Goal: Task Accomplishment & Management: Use online tool/utility

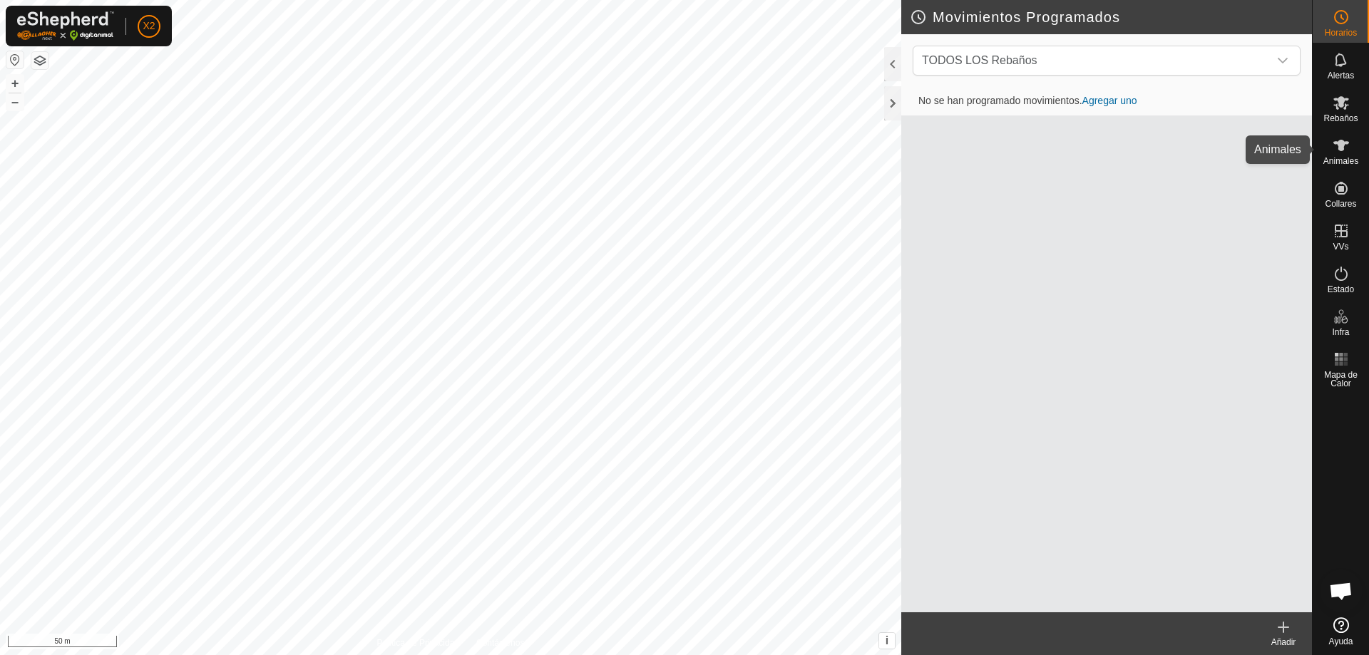
click at [1338, 155] on es-animals-svg-icon at bounding box center [1341, 145] width 26 height 23
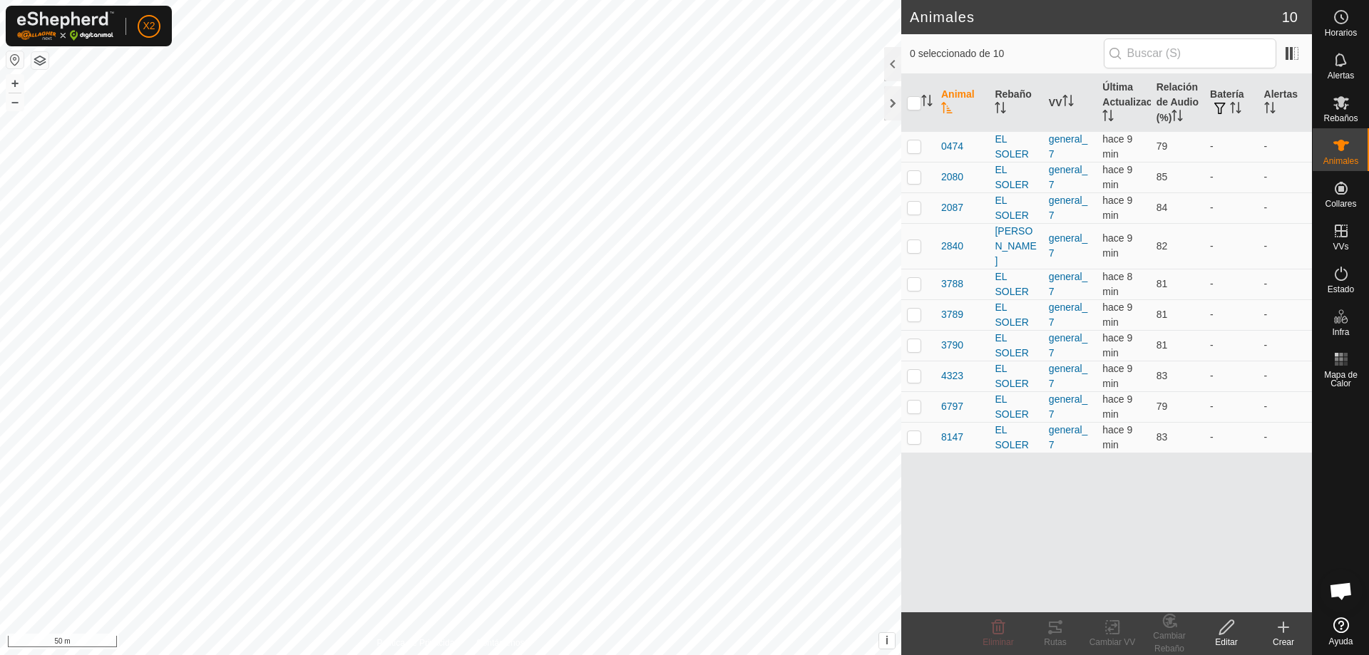
click at [906, 96] on th at bounding box center [918, 103] width 34 height 58
click at [915, 105] on input "checkbox" at bounding box center [914, 103] width 14 height 14
checkbox input "true"
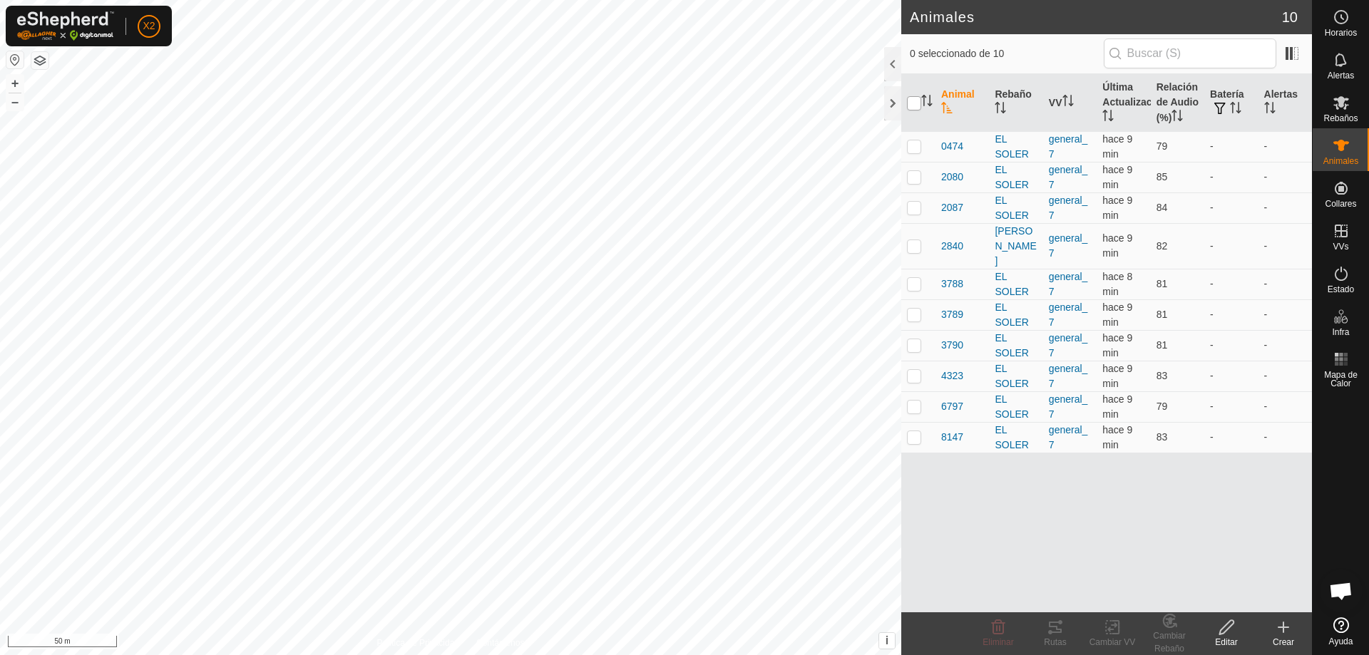
checkbox input "true"
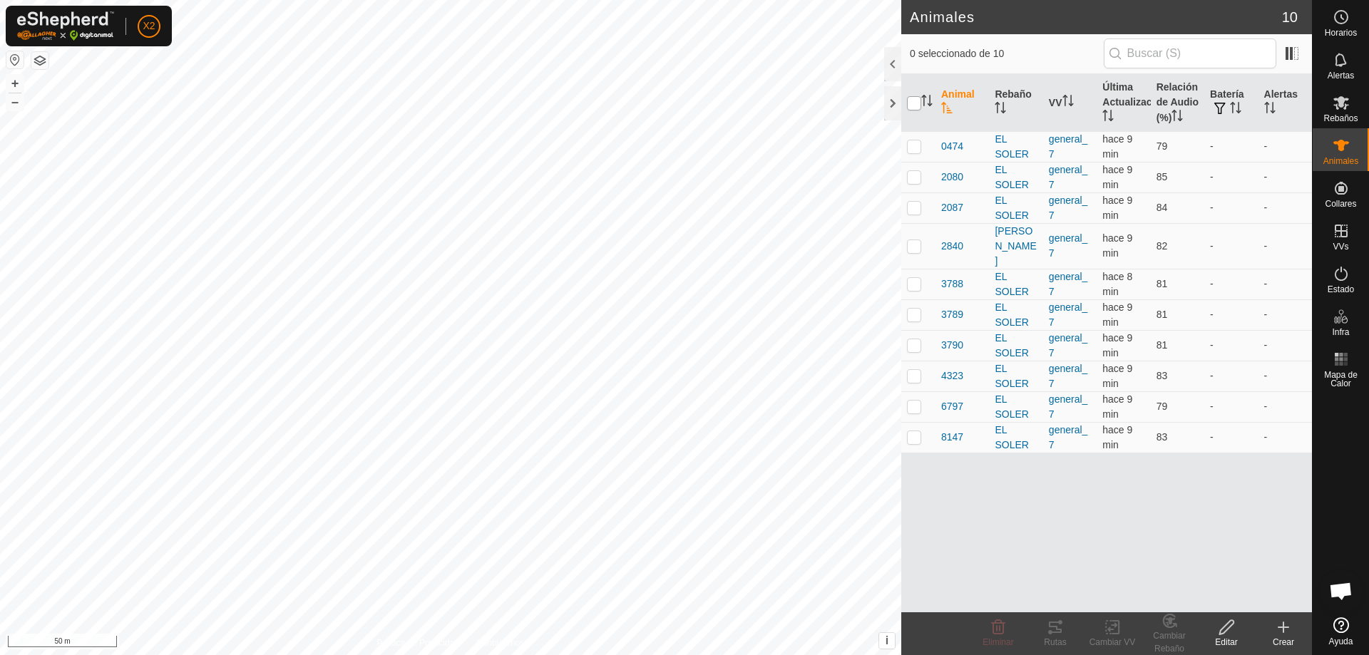
checkbox input "true"
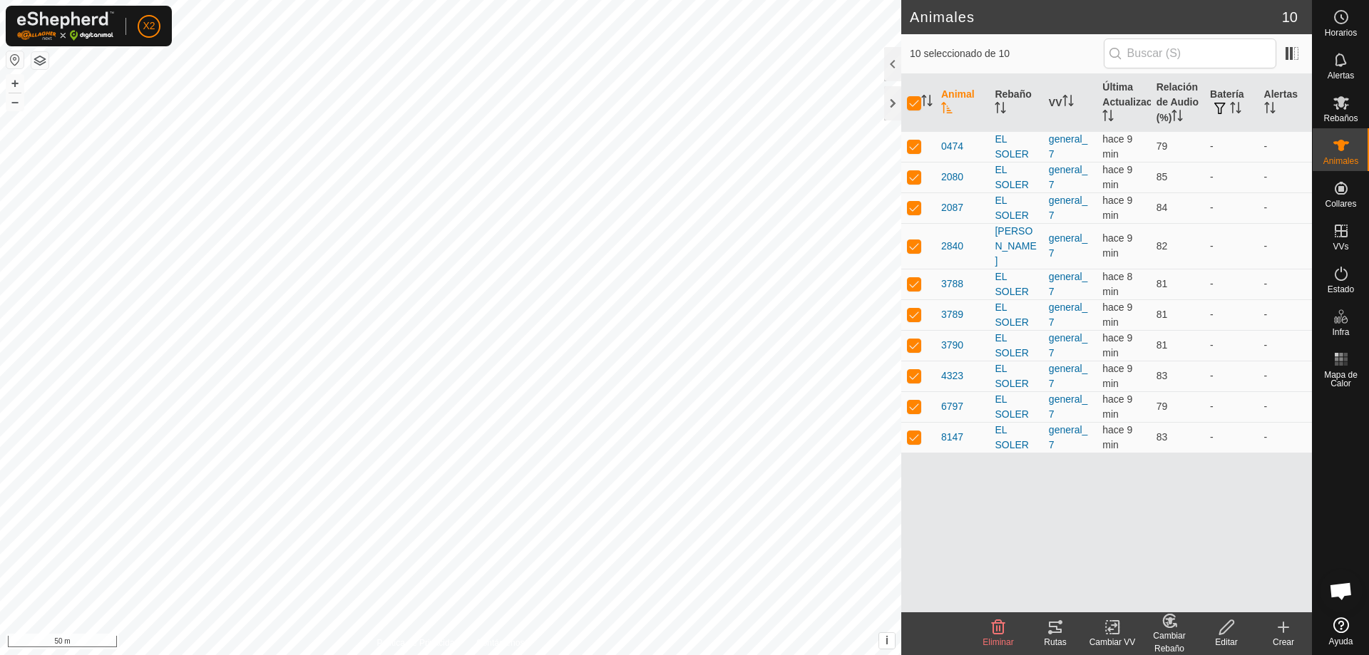
click at [1063, 634] on icon at bounding box center [1055, 627] width 17 height 17
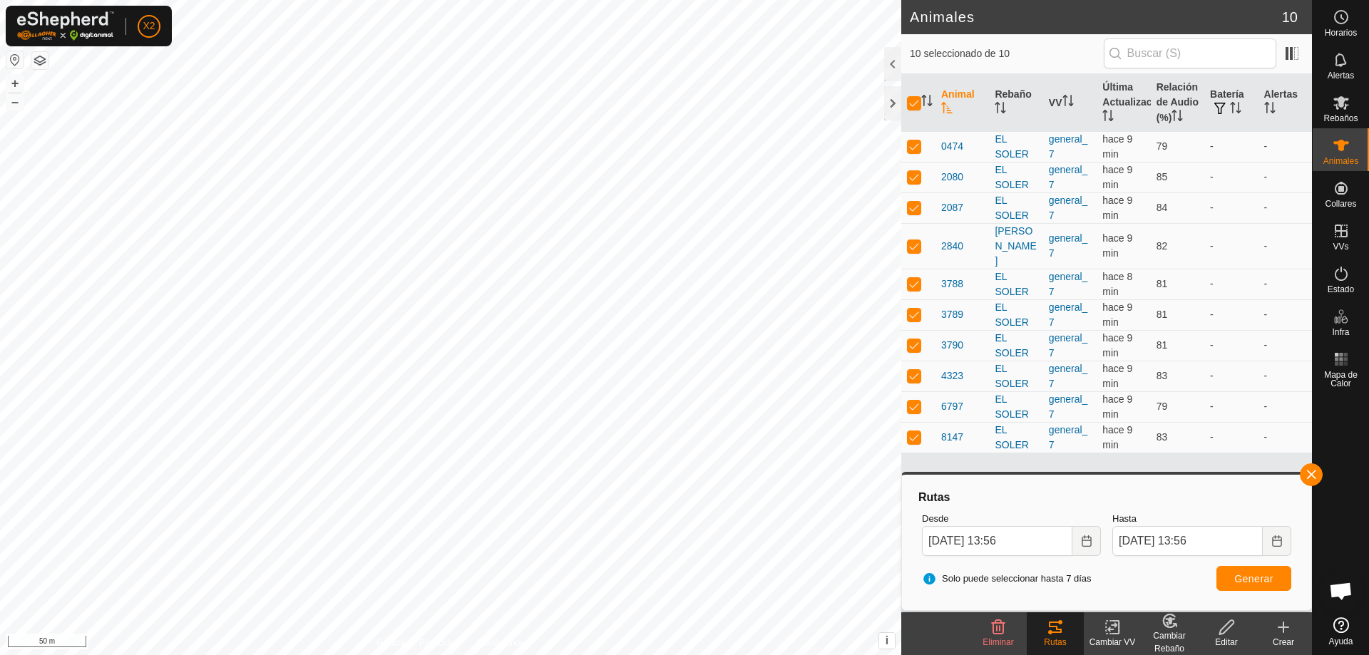
click at [913, 98] on input "checkbox" at bounding box center [914, 103] width 14 height 14
checkbox input "false"
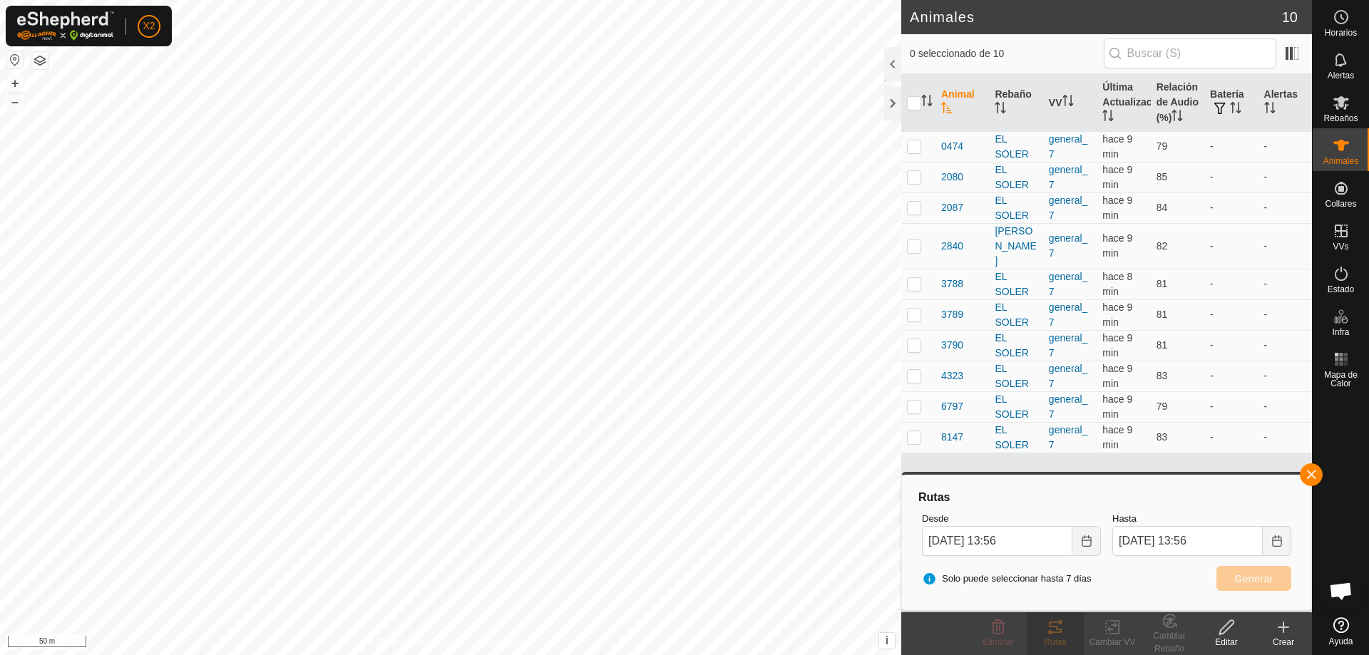
checkbox input "false"
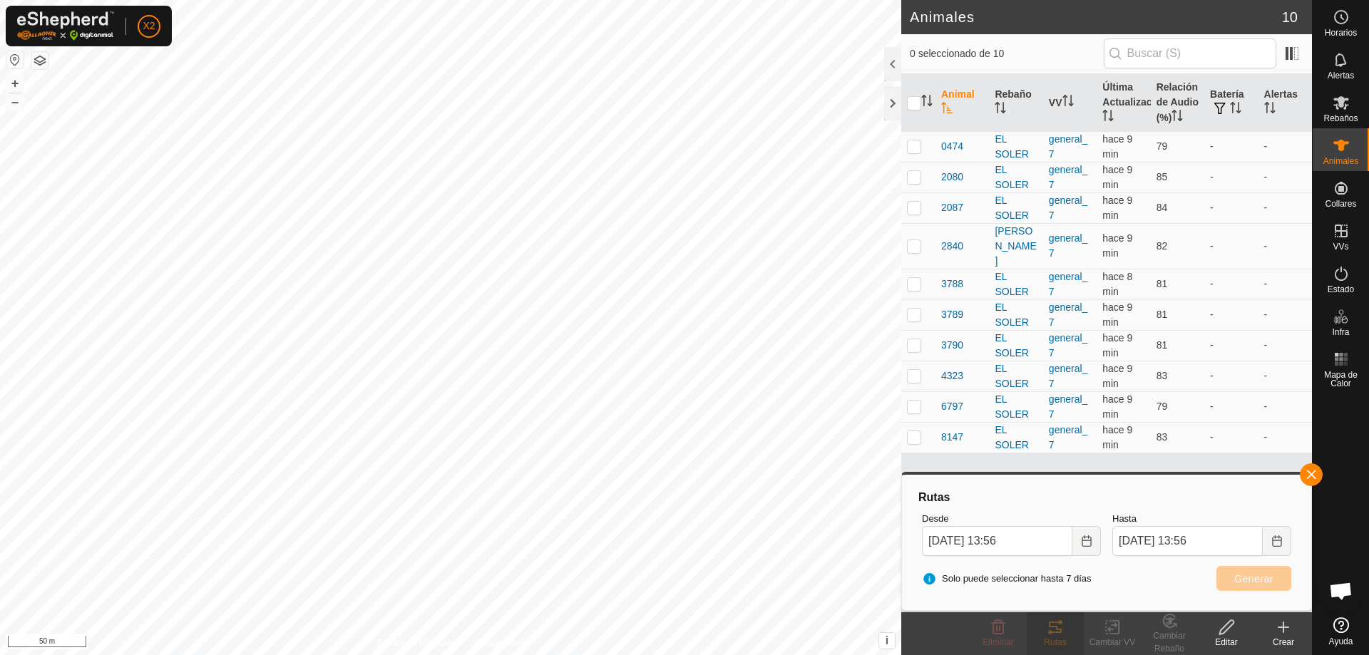
checkbox input "false"
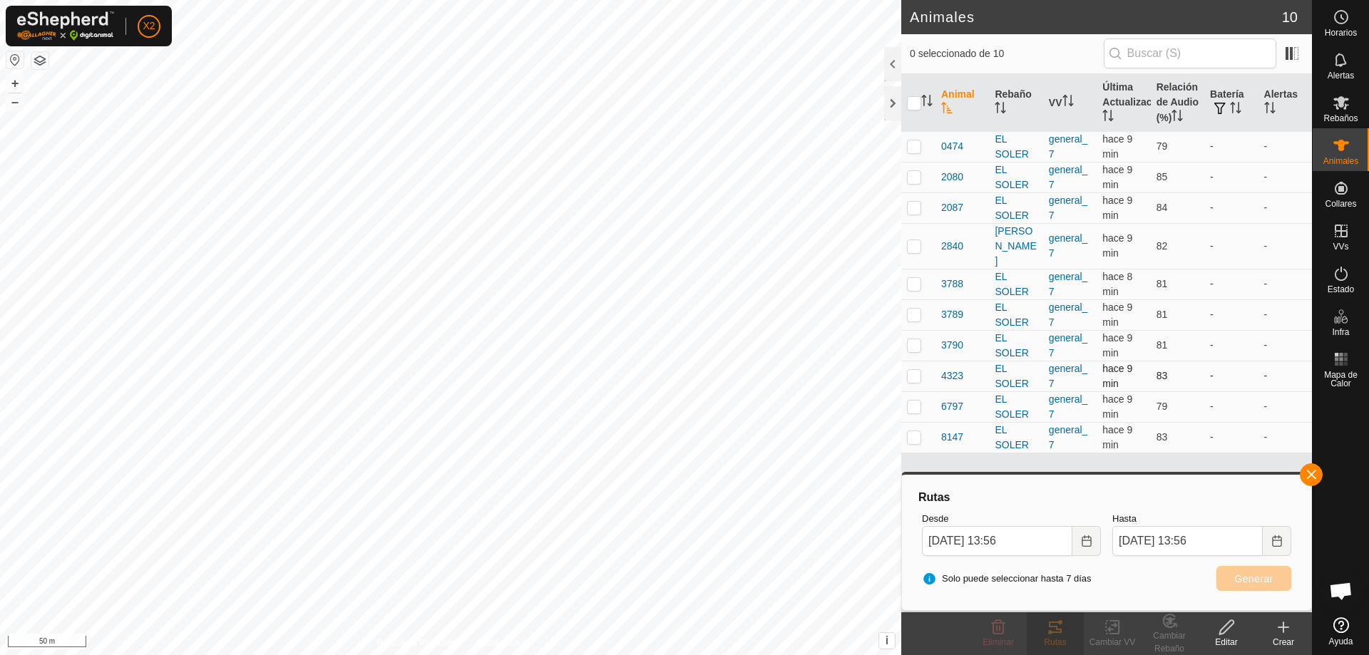
drag, startPoint x: 923, startPoint y: 354, endPoint x: 926, endPoint y: 364, distance: 10.4
click at [924, 361] on td at bounding box center [918, 376] width 34 height 31
checkbox input "true"
click at [1312, 476] on button "button" at bounding box center [1311, 474] width 23 height 23
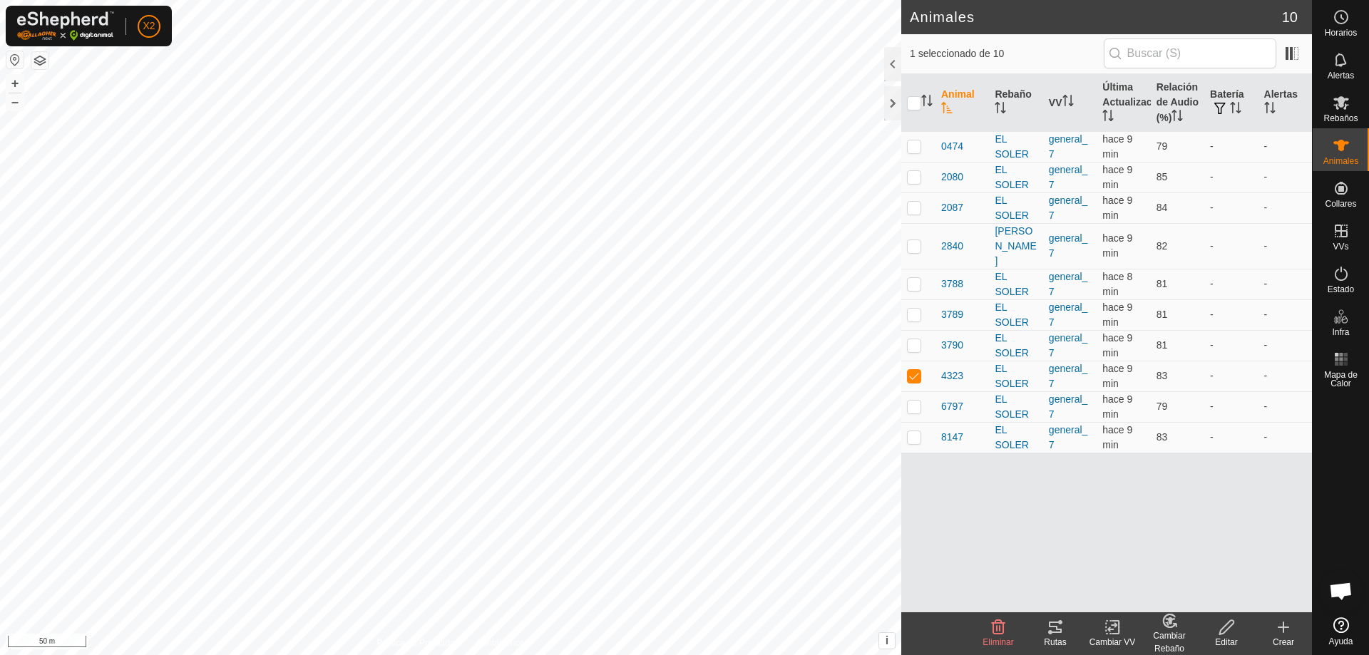
click at [1064, 627] on tracks-svg-icon at bounding box center [1055, 627] width 57 height 17
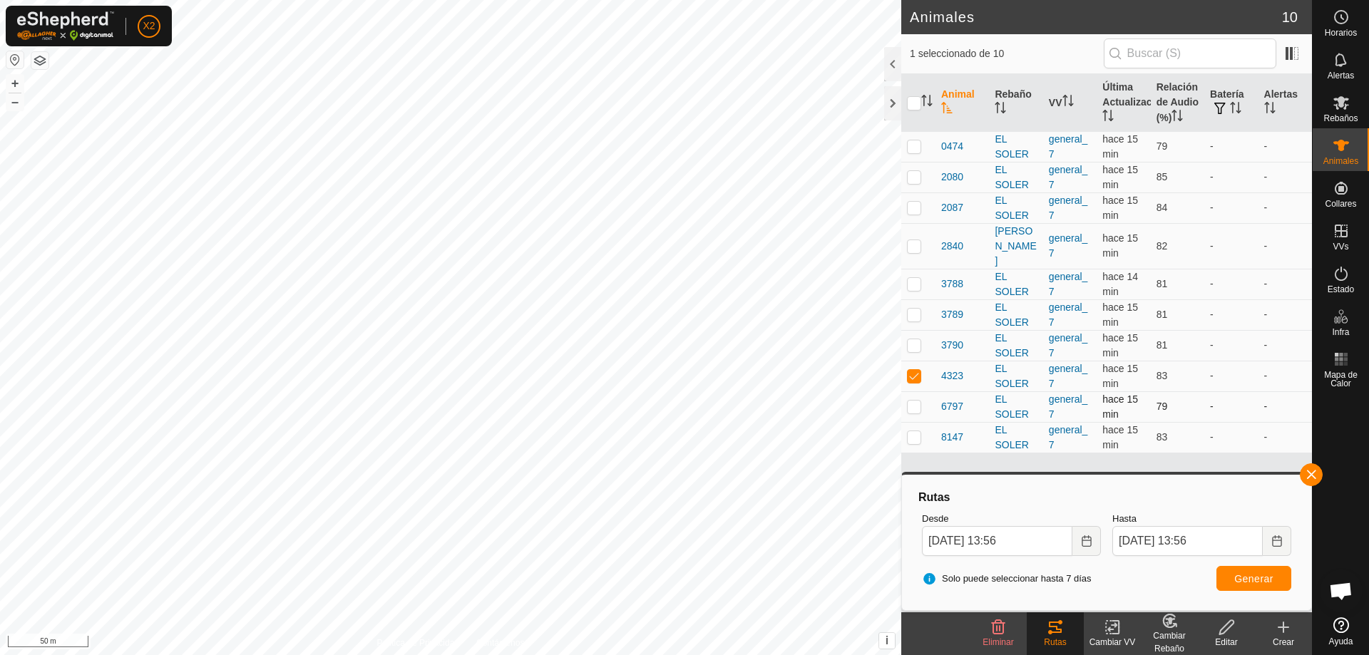
click at [908, 391] on td at bounding box center [918, 406] width 34 height 31
checkbox input "true"
click at [913, 370] on p-checkbox at bounding box center [914, 375] width 14 height 11
click at [1253, 585] on button "Generar" at bounding box center [1253, 578] width 75 height 25
click at [915, 370] on p-checkbox at bounding box center [914, 375] width 14 height 11
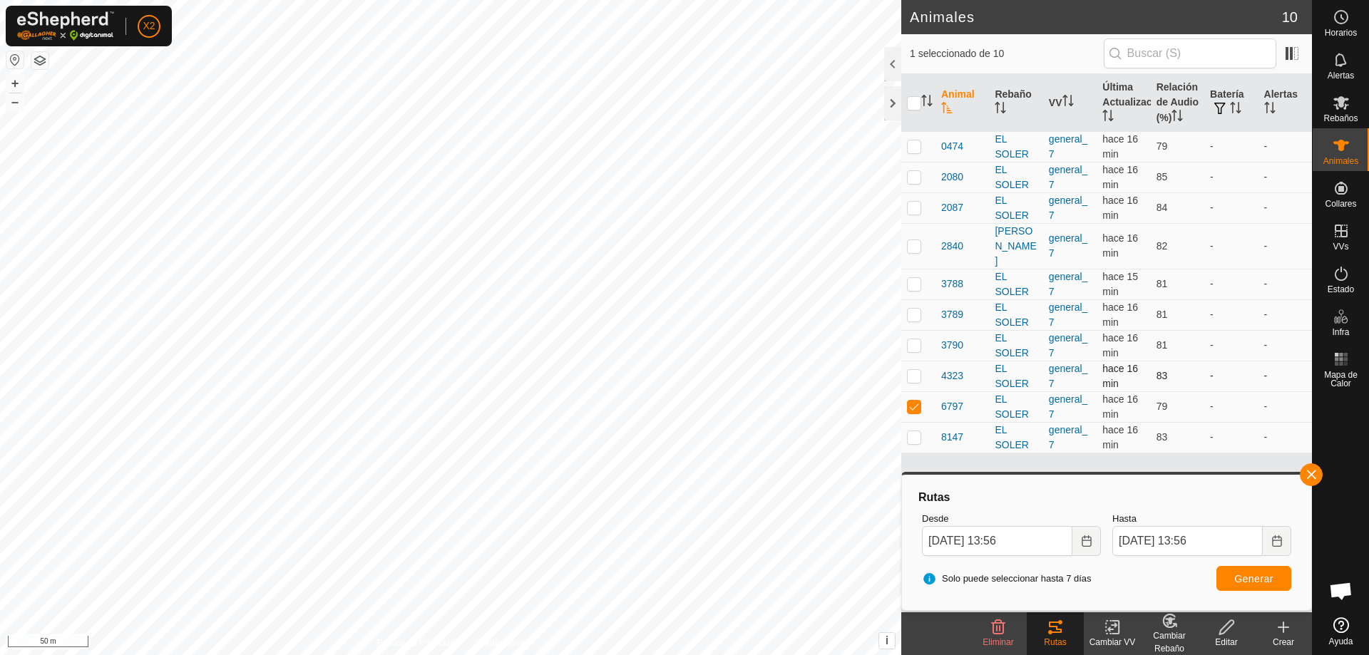
checkbox input "true"
click at [913, 401] on p-checkbox at bounding box center [914, 406] width 14 height 11
checkbox input "false"
click at [1248, 574] on span "Generar" at bounding box center [1253, 578] width 39 height 11
click at [915, 370] on p-checkbox at bounding box center [914, 375] width 14 height 11
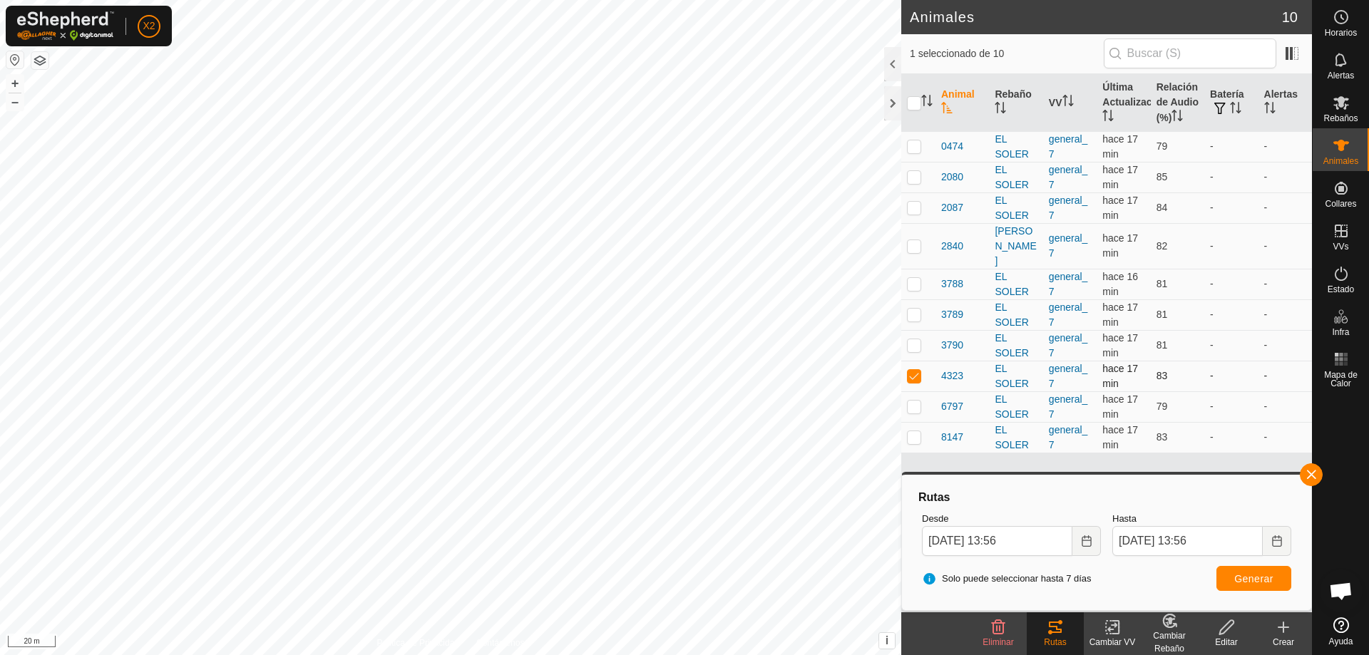
checkbox input "false"
click at [911, 148] on p-checkbox at bounding box center [914, 145] width 14 height 11
checkbox input "true"
click at [1253, 589] on button "Generar" at bounding box center [1253, 578] width 75 height 25
click at [915, 181] on p-checkbox at bounding box center [914, 176] width 14 height 11
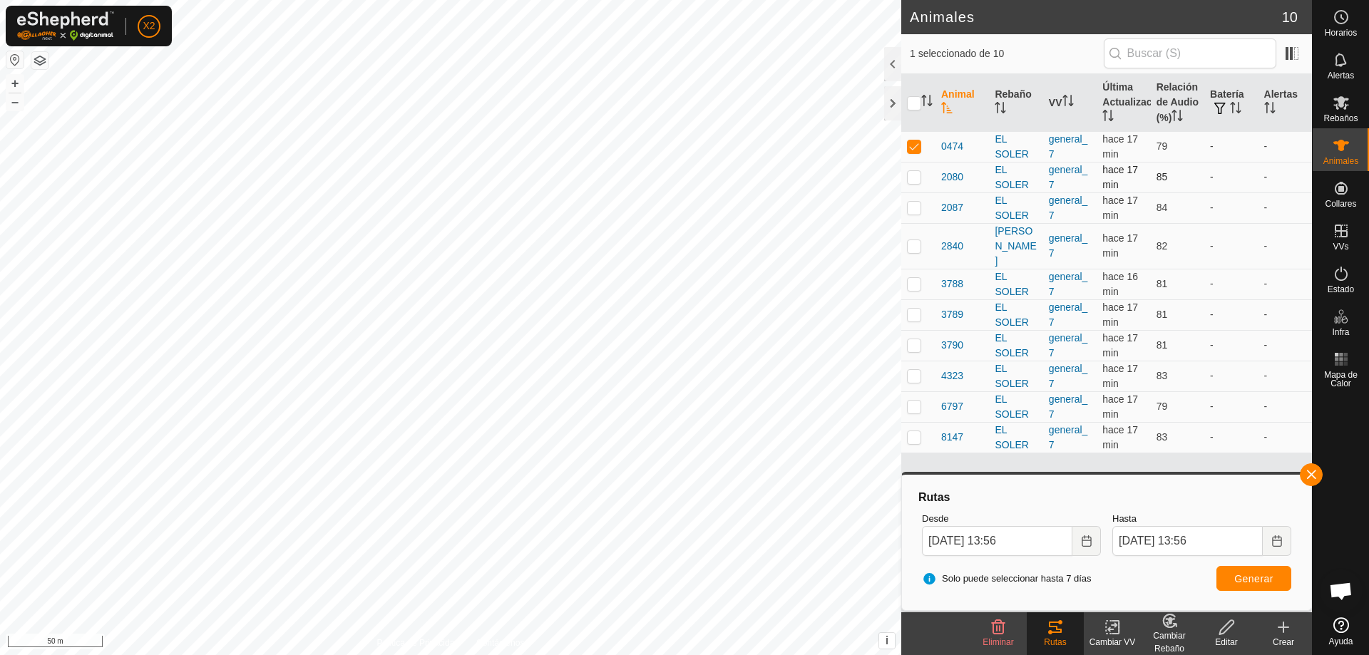
checkbox input "true"
click at [912, 101] on input "checkbox" at bounding box center [914, 103] width 14 height 14
checkbox input "true"
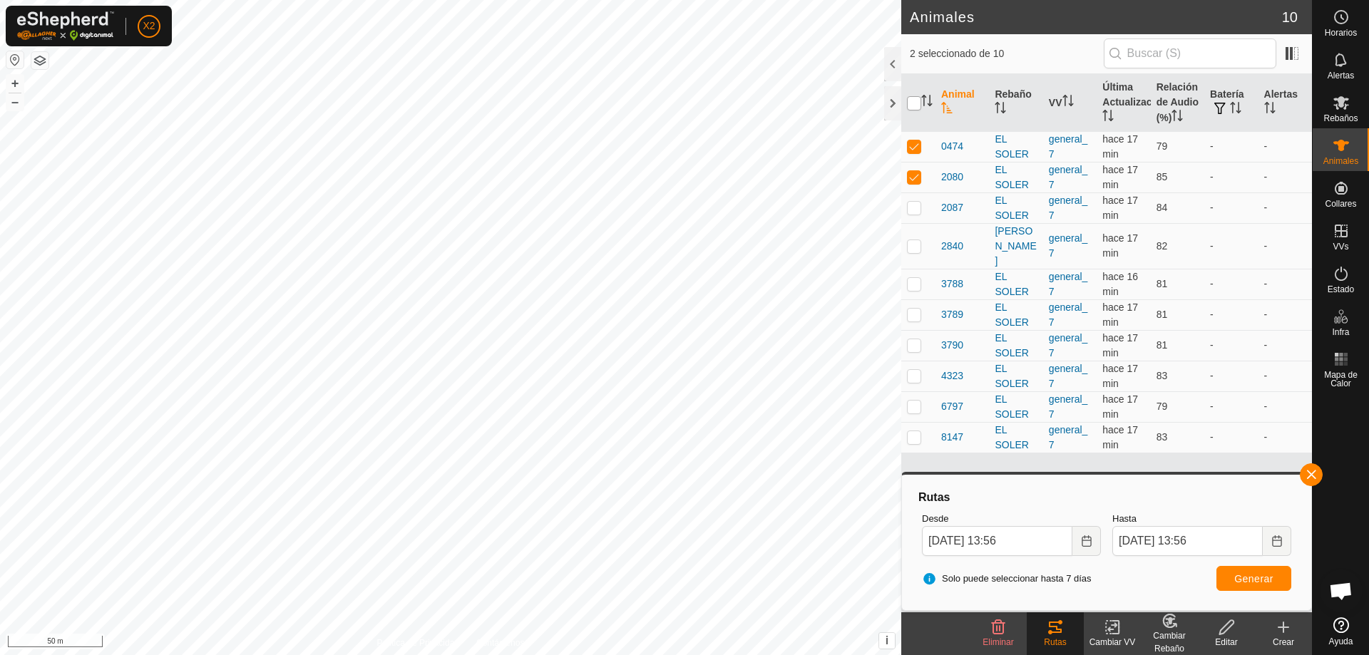
checkbox input "true"
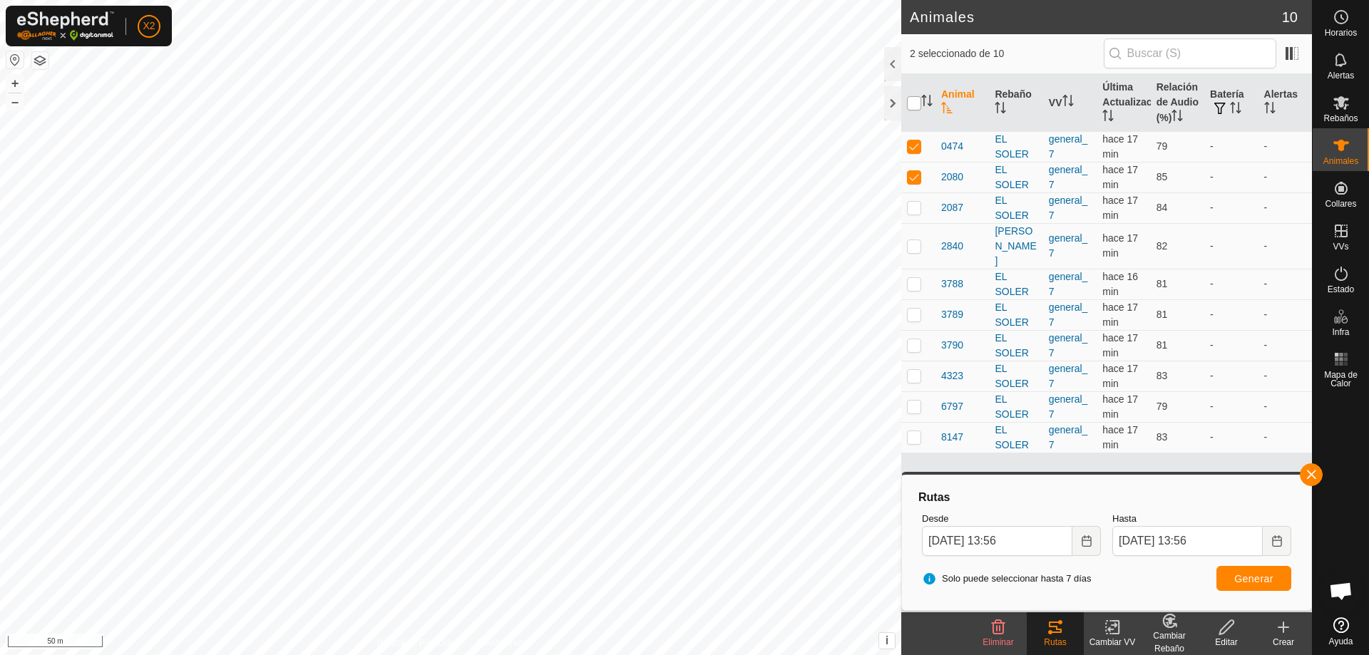
checkbox input "true"
click at [1251, 583] on span "Generar" at bounding box center [1253, 578] width 39 height 11
click at [912, 145] on p-checkbox at bounding box center [914, 145] width 14 height 11
checkbox input "false"
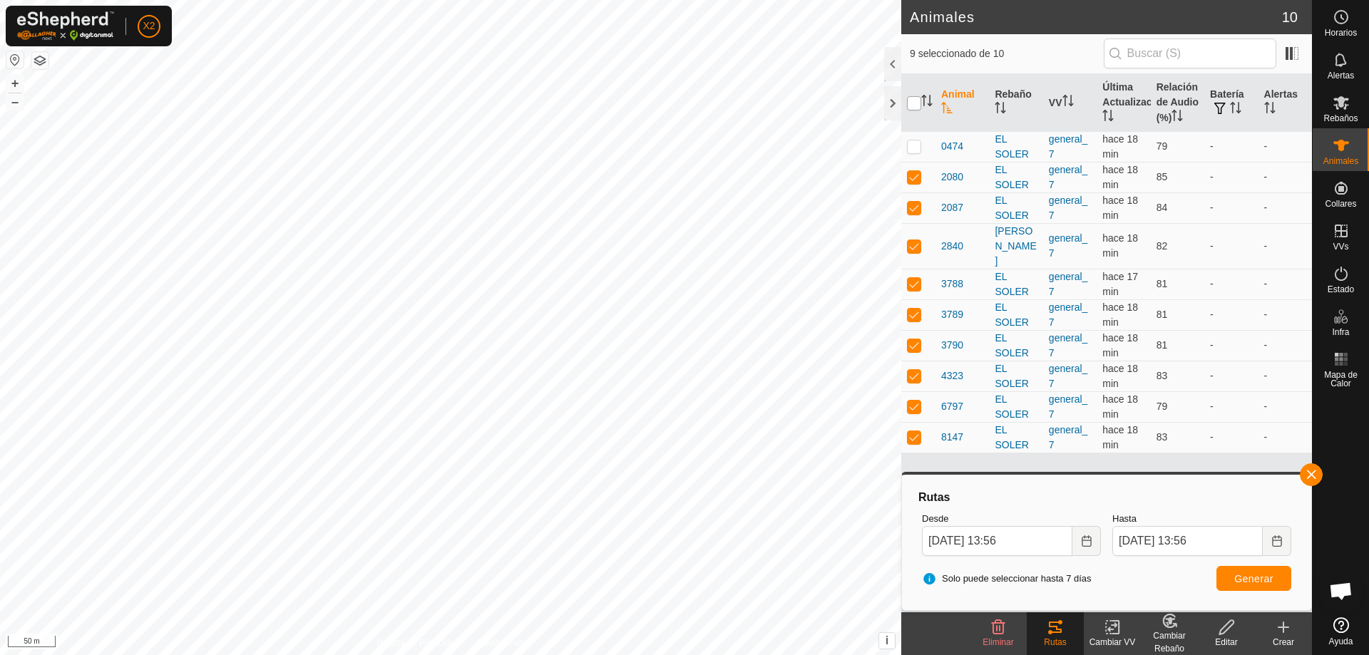
click at [913, 105] on input "checkbox" at bounding box center [914, 103] width 14 height 14
checkbox input "true"
click at [913, 103] on input "checkbox" at bounding box center [914, 103] width 14 height 14
checkbox input "false"
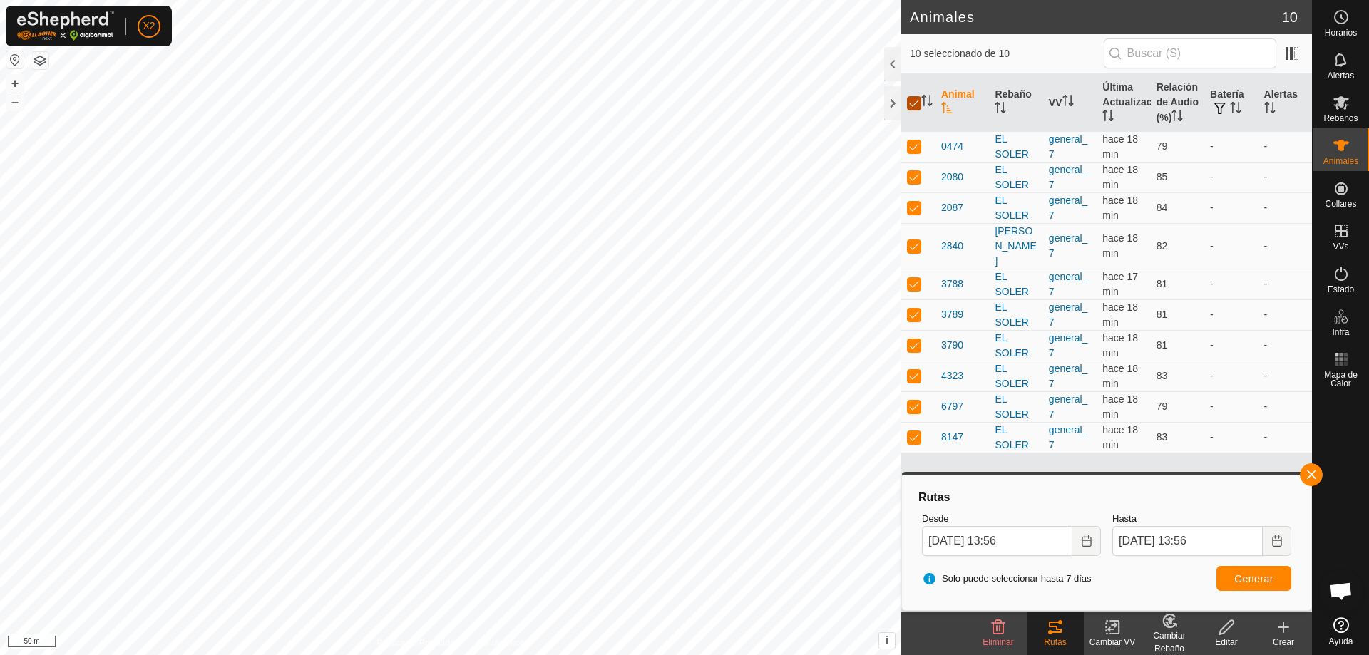
checkbox input "false"
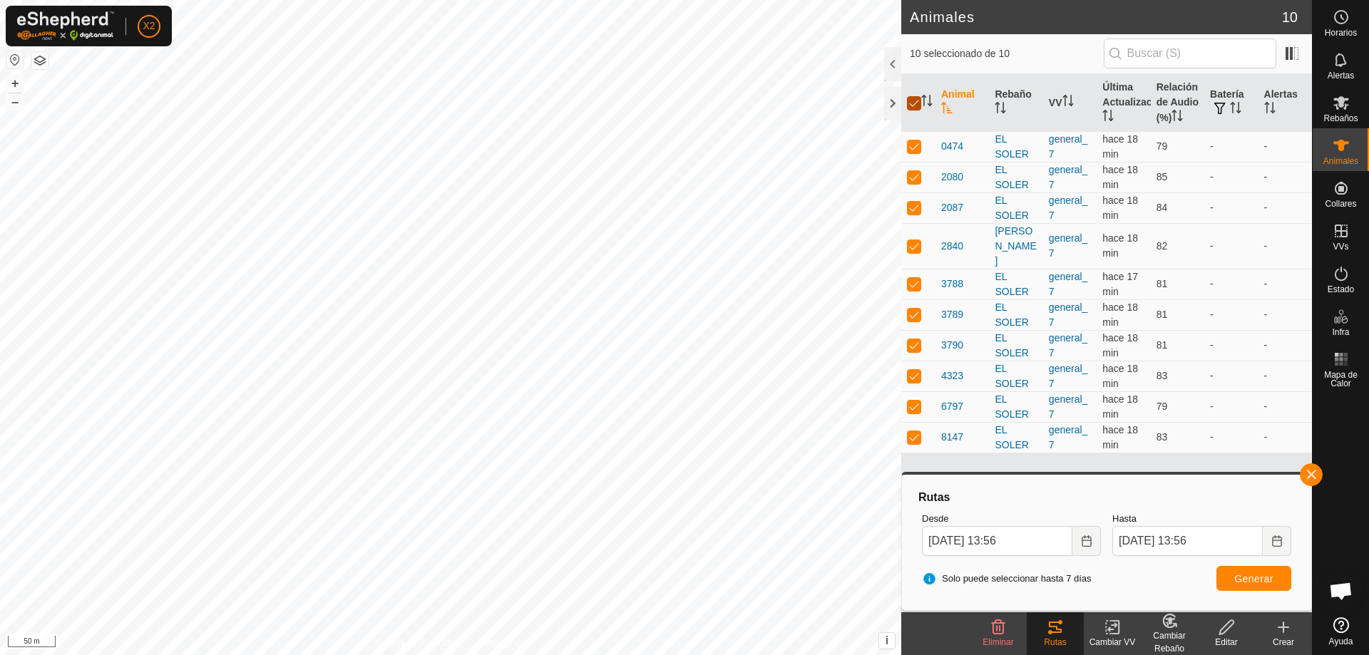
checkbox input "false"
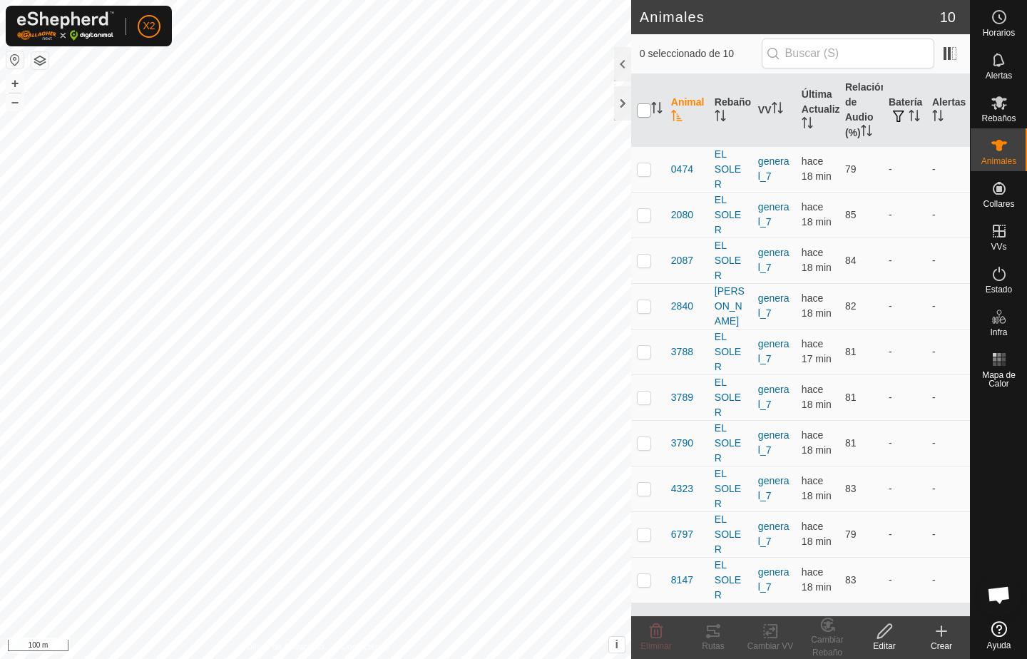
checkbox input "true"
